Goal: Information Seeking & Learning: Learn about a topic

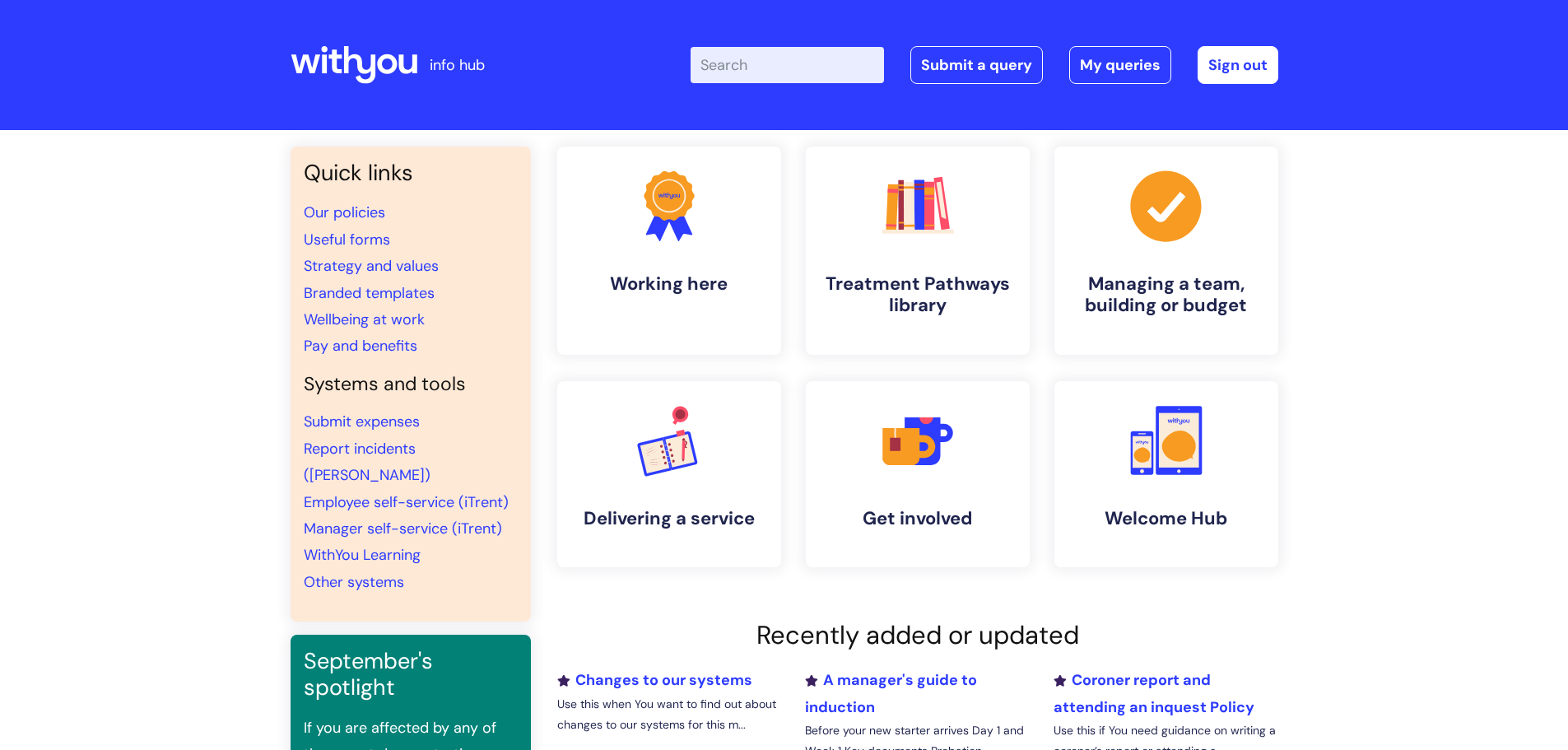
click at [732, 52] on input "Enter your search term here..." at bounding box center [787, 65] width 193 height 36
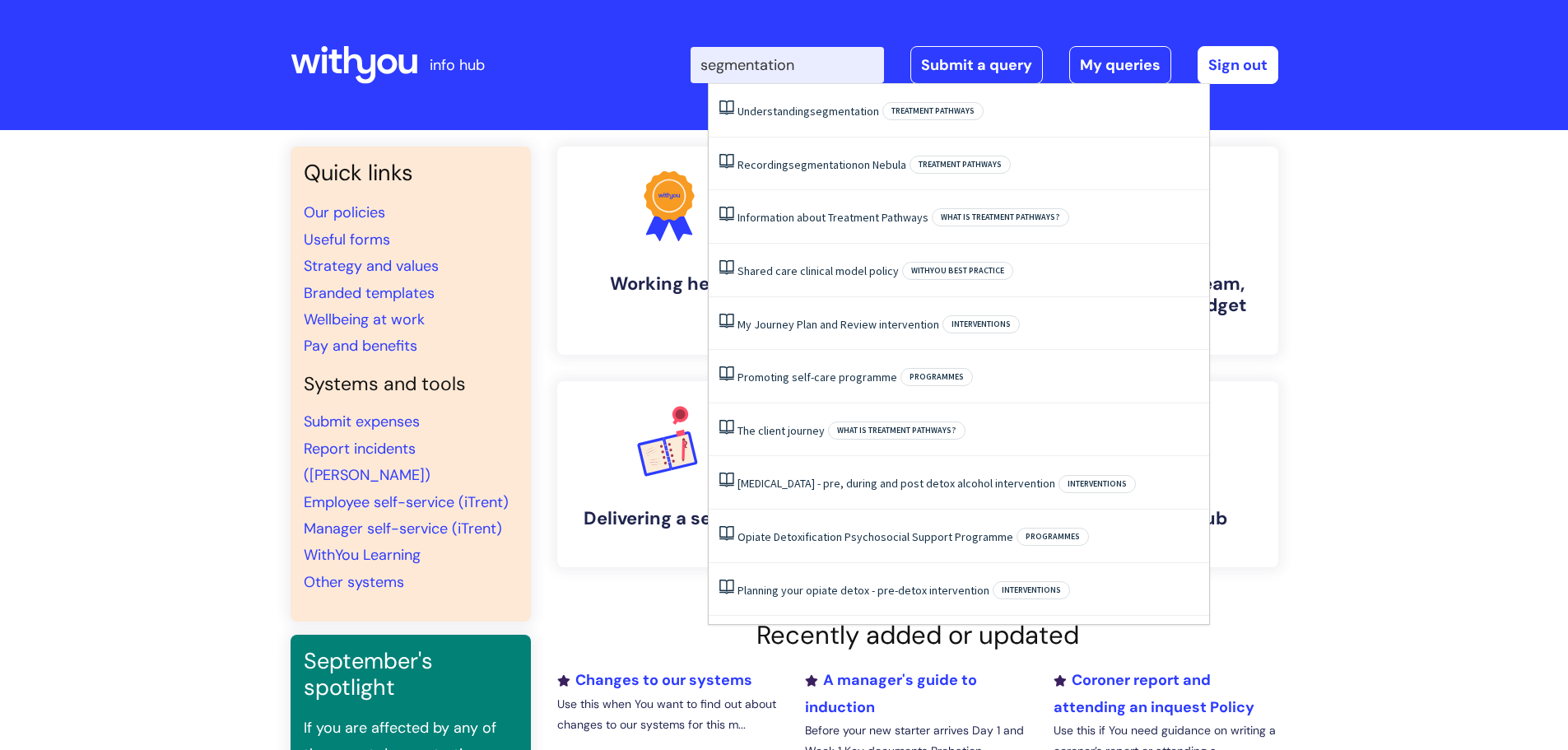
type input "segmentation"
click button "Search" at bounding box center [0, 0] width 0 height 0
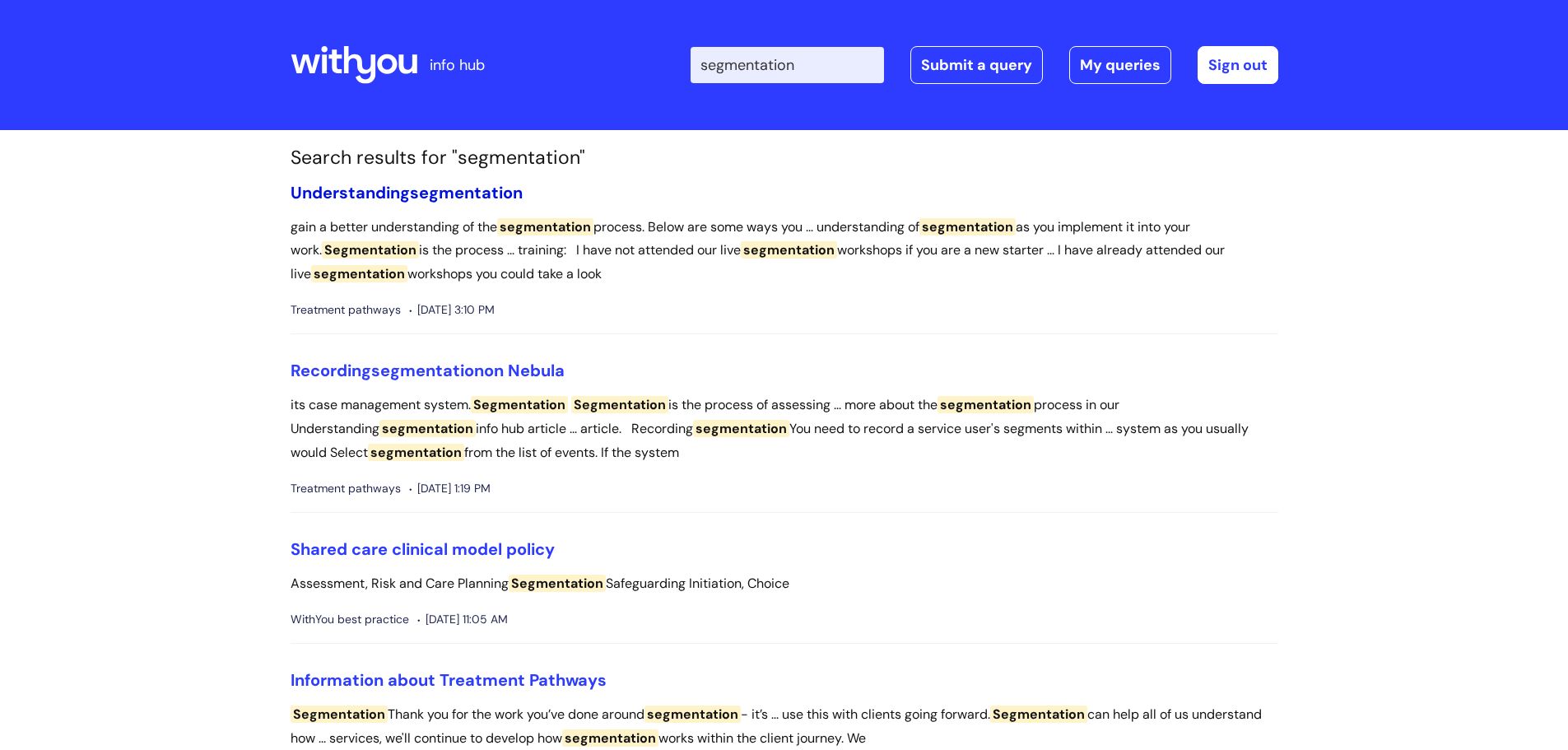
click at [449, 199] on span "segmentation" at bounding box center [466, 193] width 113 height 22
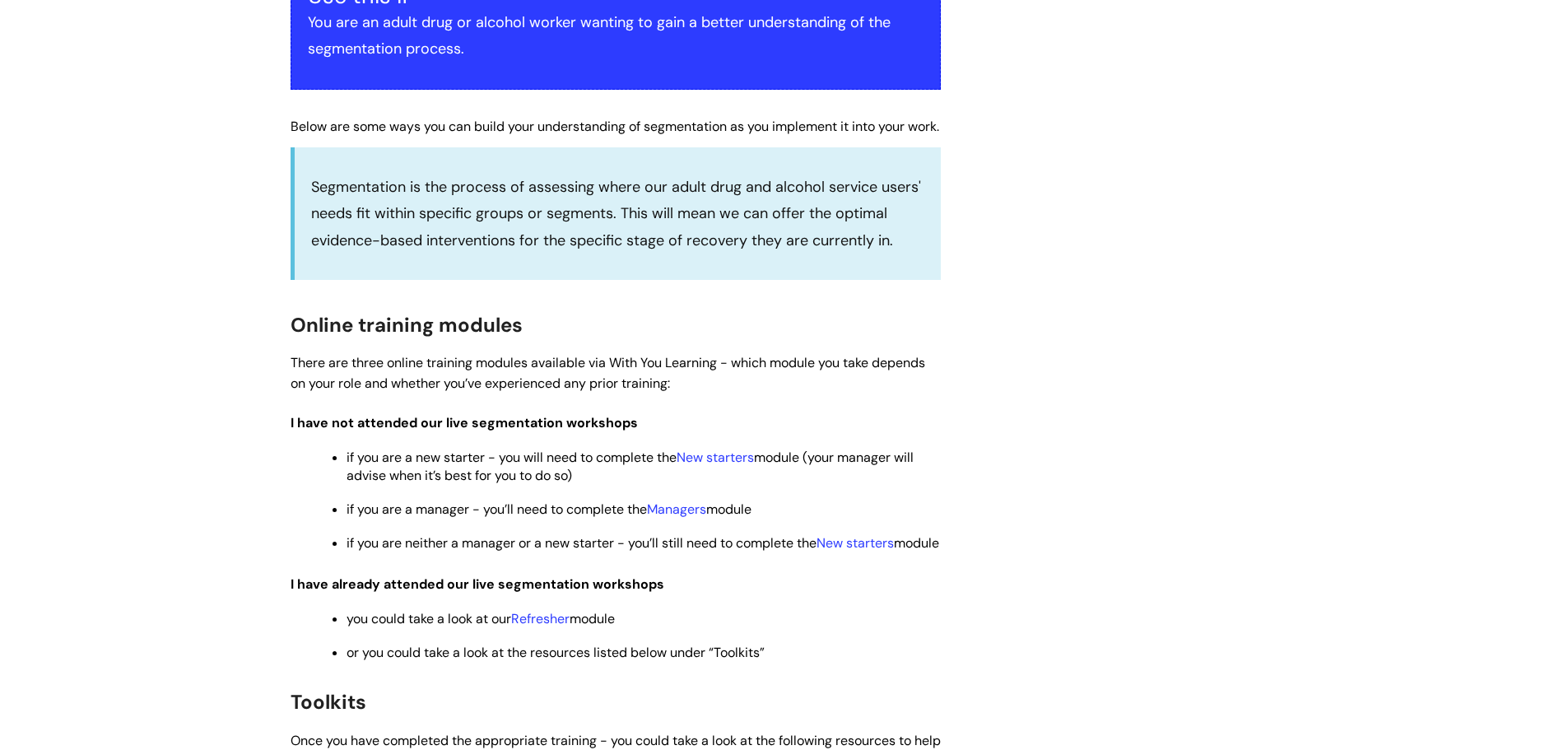
scroll to position [412, 0]
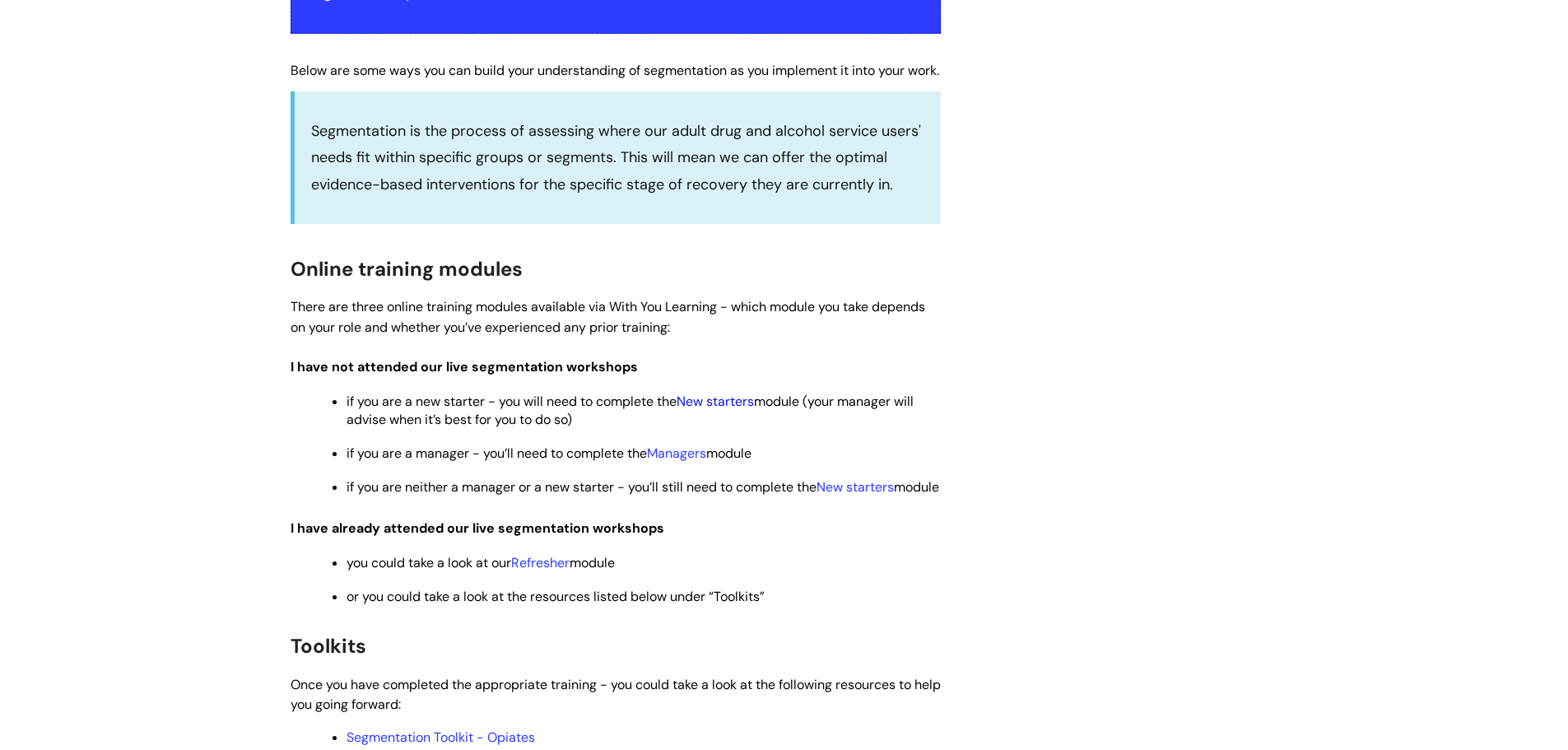
click at [743, 410] on link "New starters" at bounding box center [715, 401] width 78 height 17
click at [696, 462] on link "Managers" at bounding box center [677, 453] width 60 height 17
